Goal: Task Accomplishment & Management: Use online tool/utility

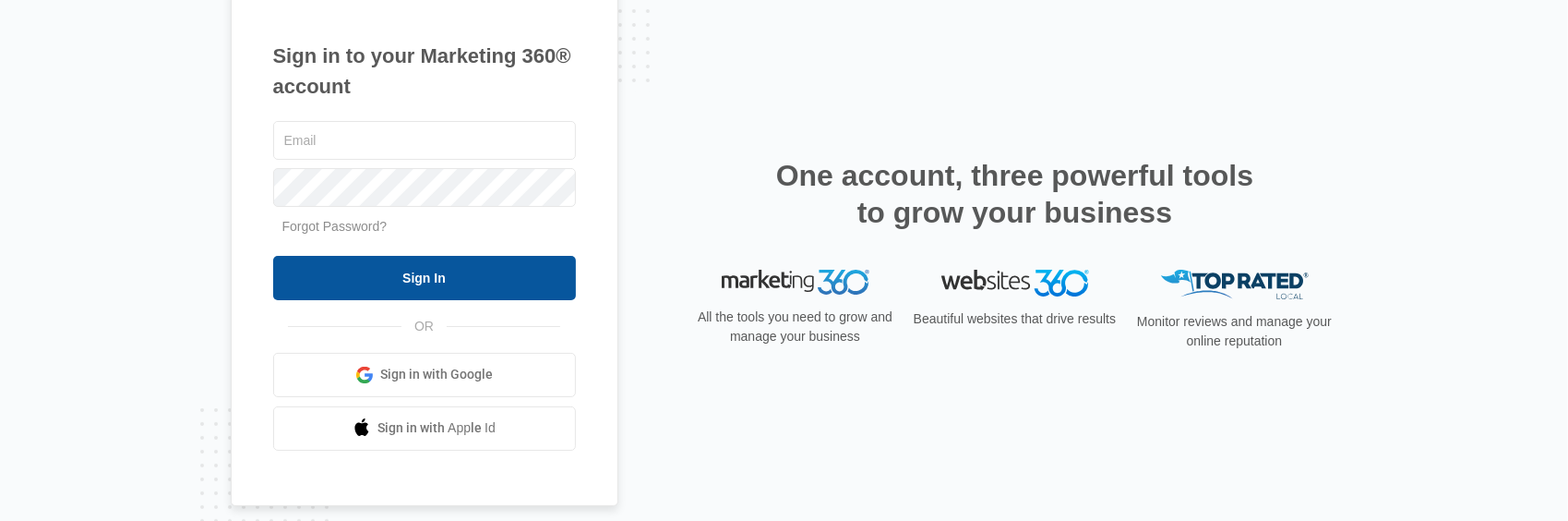
type input "[EMAIL_ADDRESS][DOMAIN_NAME]"
click at [431, 275] on input "Sign In" at bounding box center [424, 277] width 302 height 44
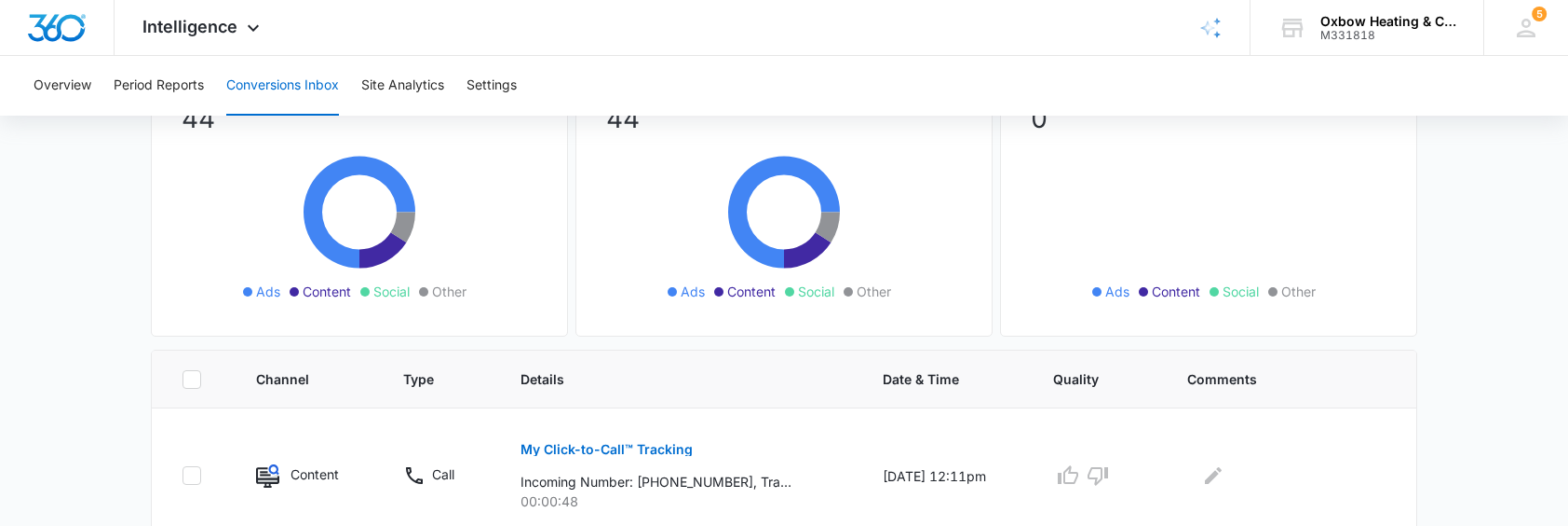
scroll to position [280, 0]
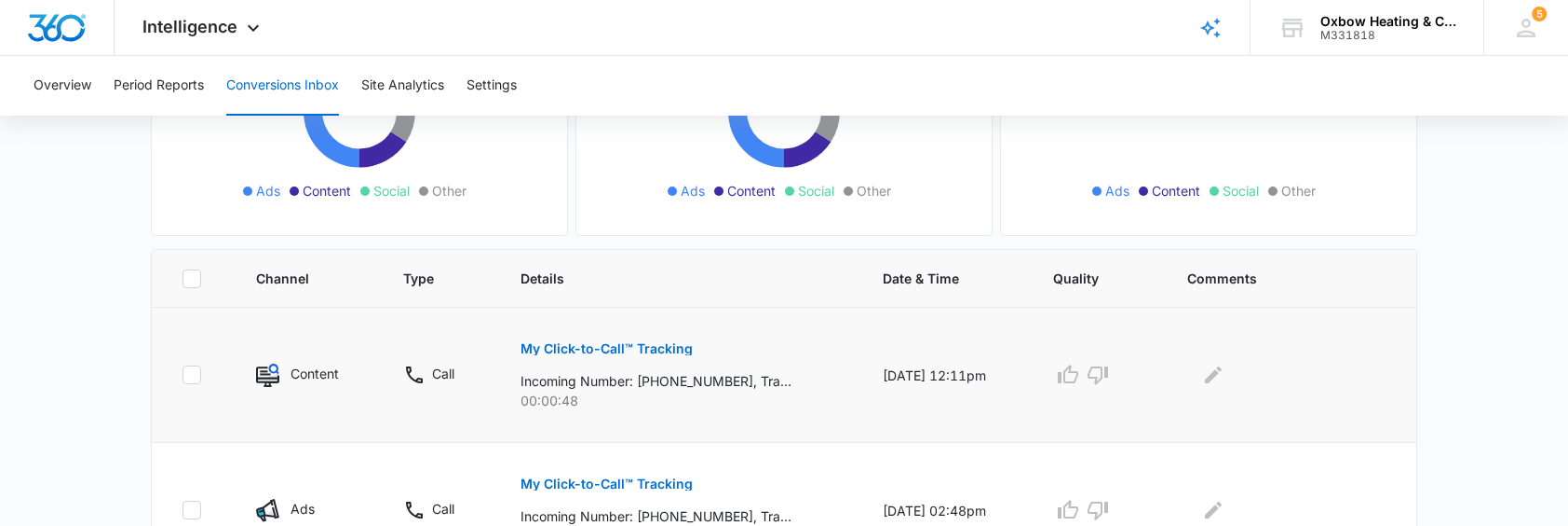
click at [261, 365] on img at bounding box center [267, 375] width 23 height 23
click at [573, 345] on p "My Click-to-Call™ Tracking" at bounding box center [606, 349] width 172 height 13
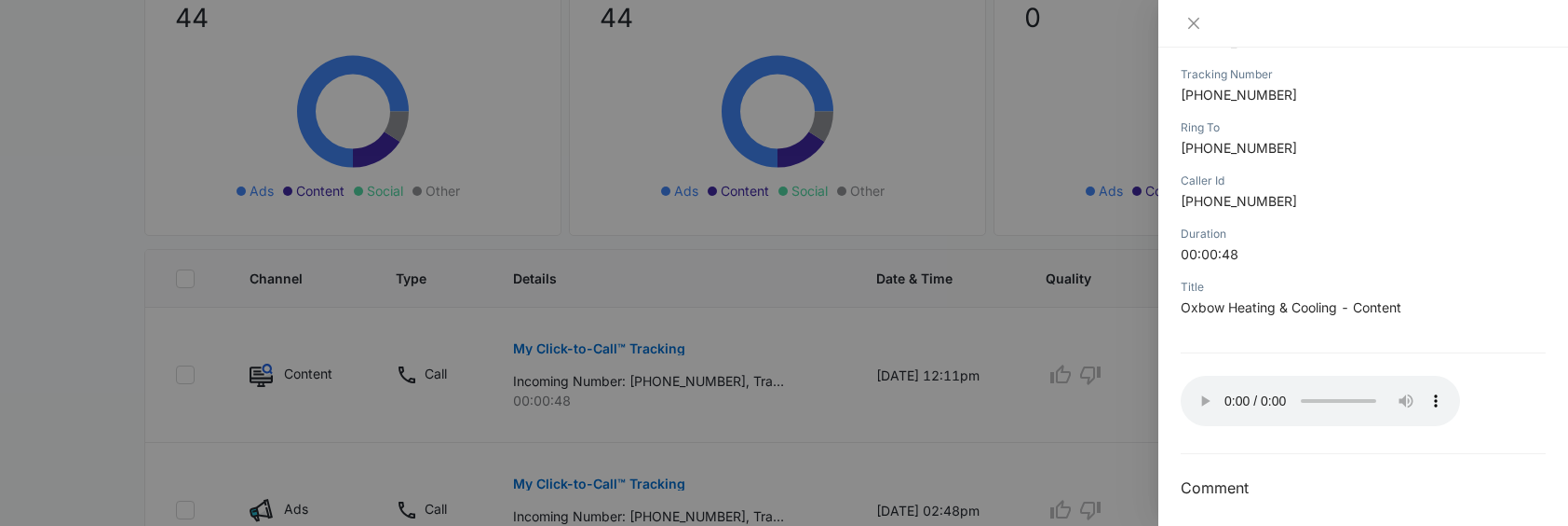
scroll to position [301, 0]
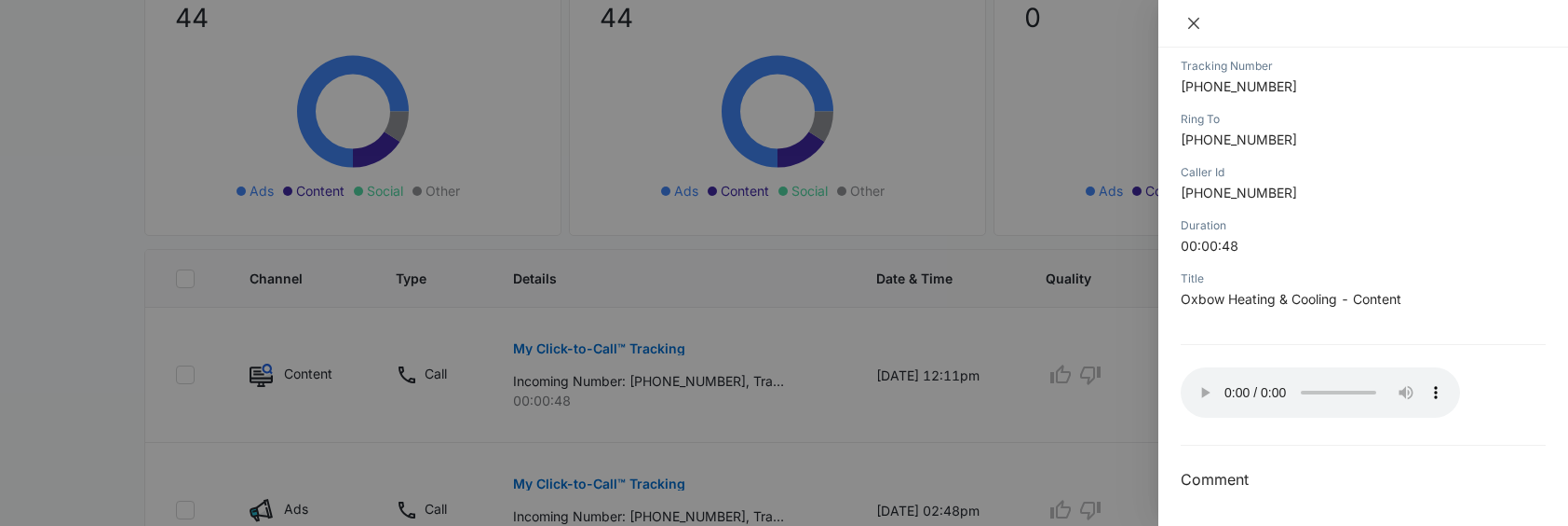
click at [1196, 28] on icon "close" at bounding box center [1194, 24] width 15 height 15
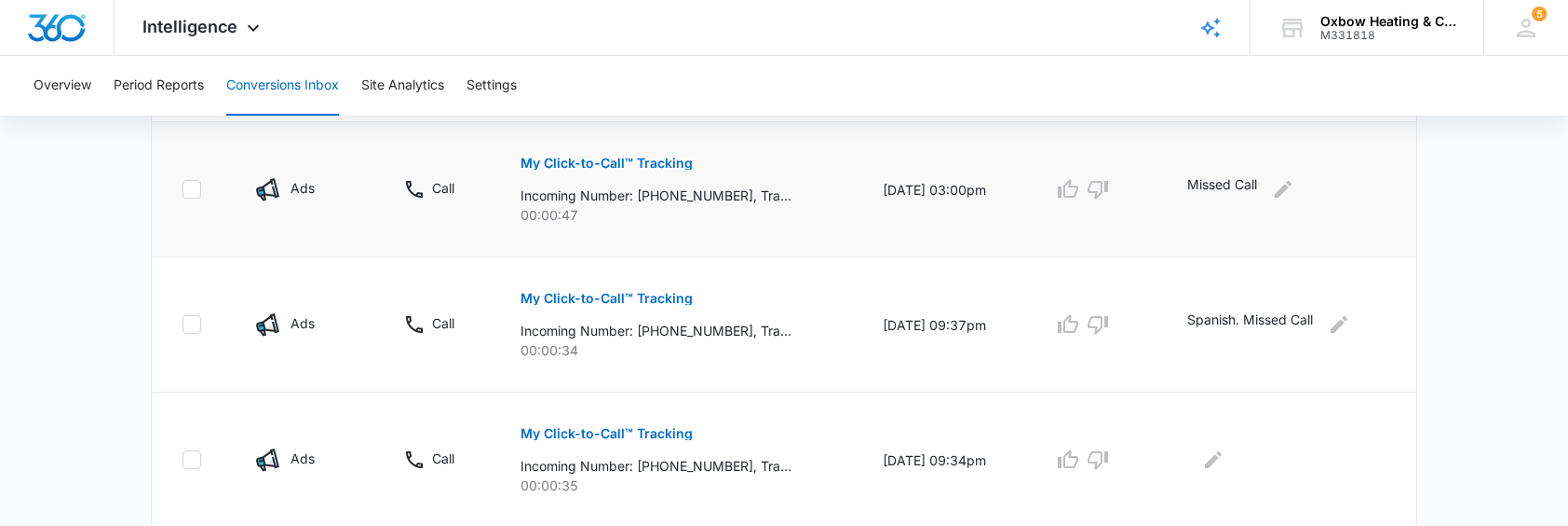
scroll to position [1466, 0]
